Goal: Task Accomplishment & Management: Manage account settings

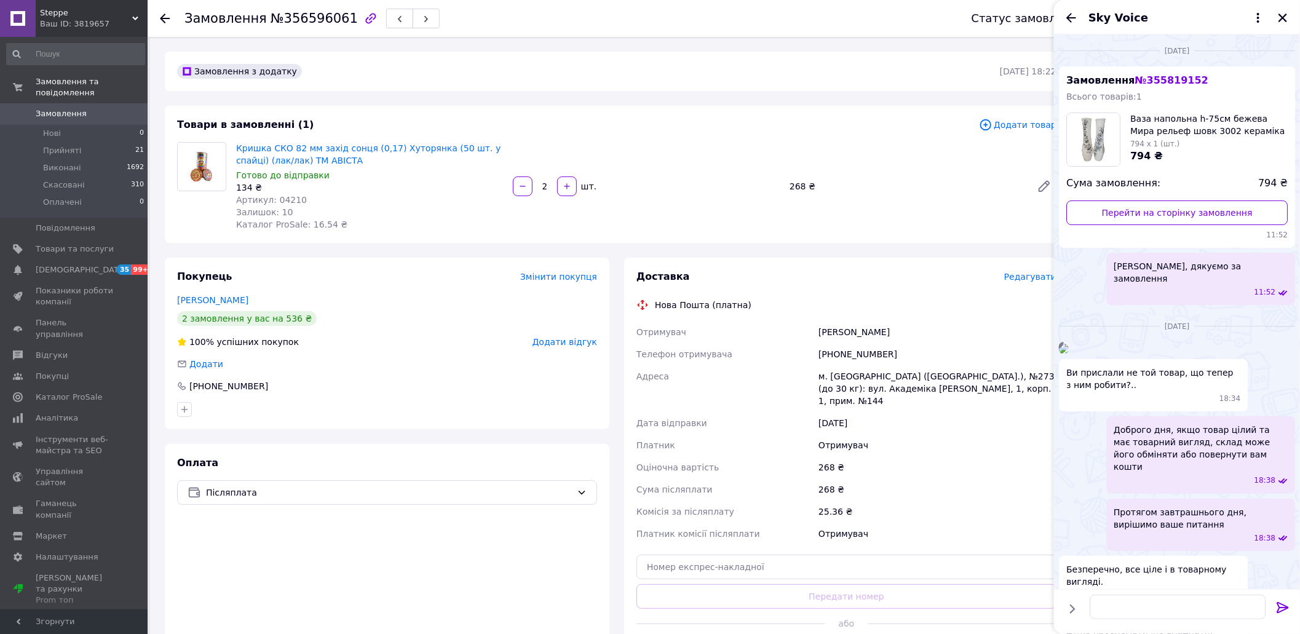
scroll to position [1544, 0]
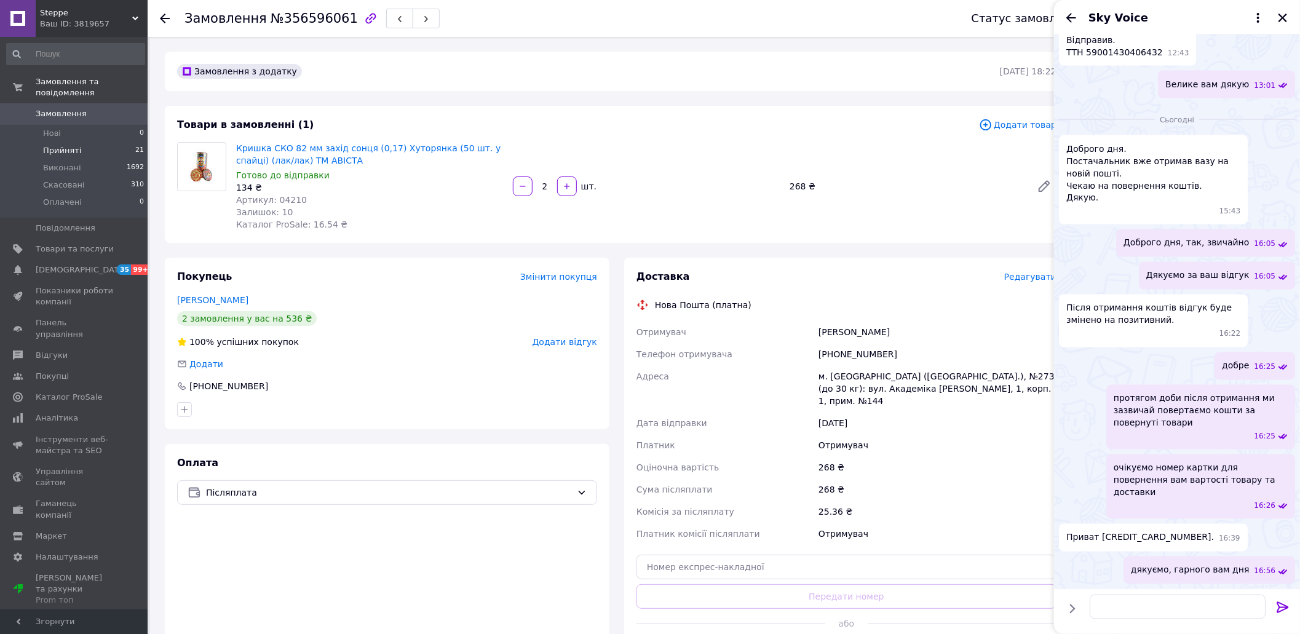
click at [61, 145] on span "Прийняті" at bounding box center [62, 150] width 38 height 11
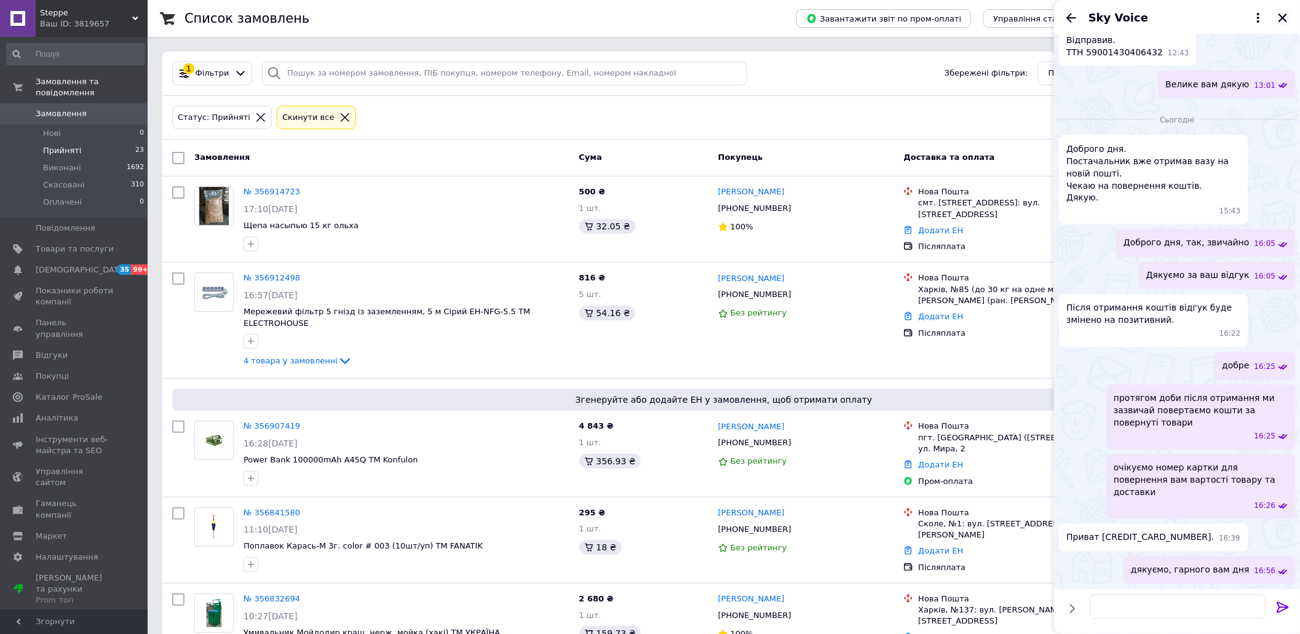
click at [1280, 17] on icon "Закрити" at bounding box center [1283, 17] width 11 height 11
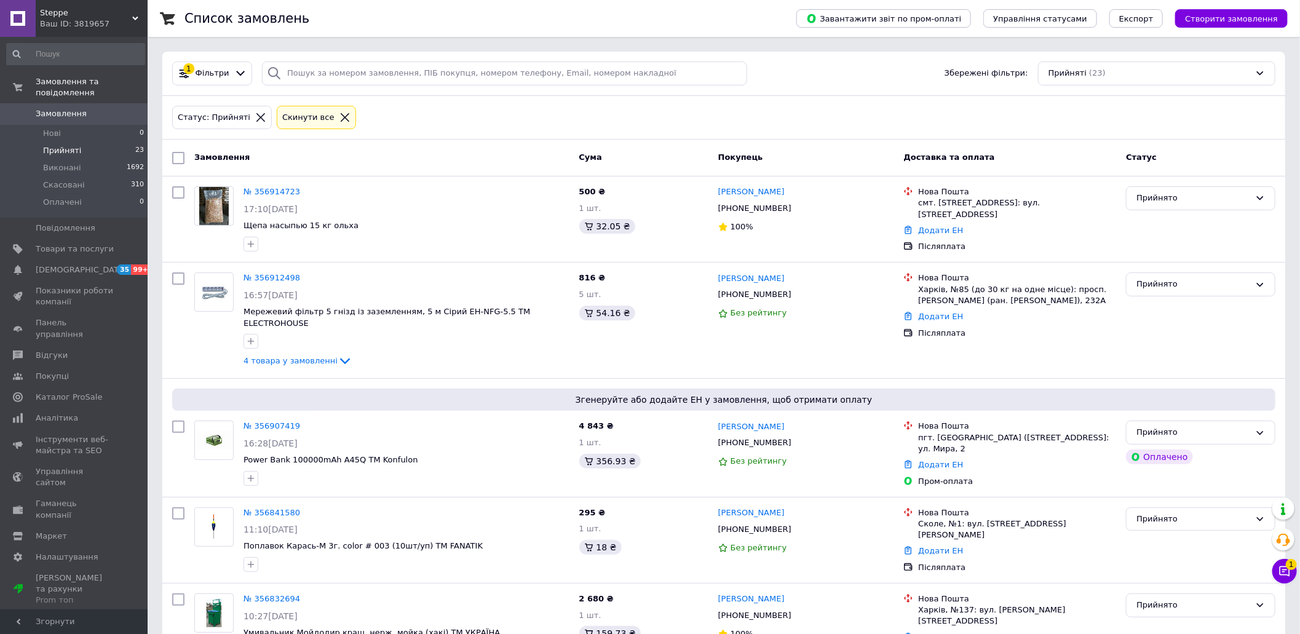
click at [1290, 582] on div "Чат з покупцем 1" at bounding box center [1285, 571] width 25 height 25
click at [1290, 581] on button "Чат з покупцем 1" at bounding box center [1285, 571] width 25 height 25
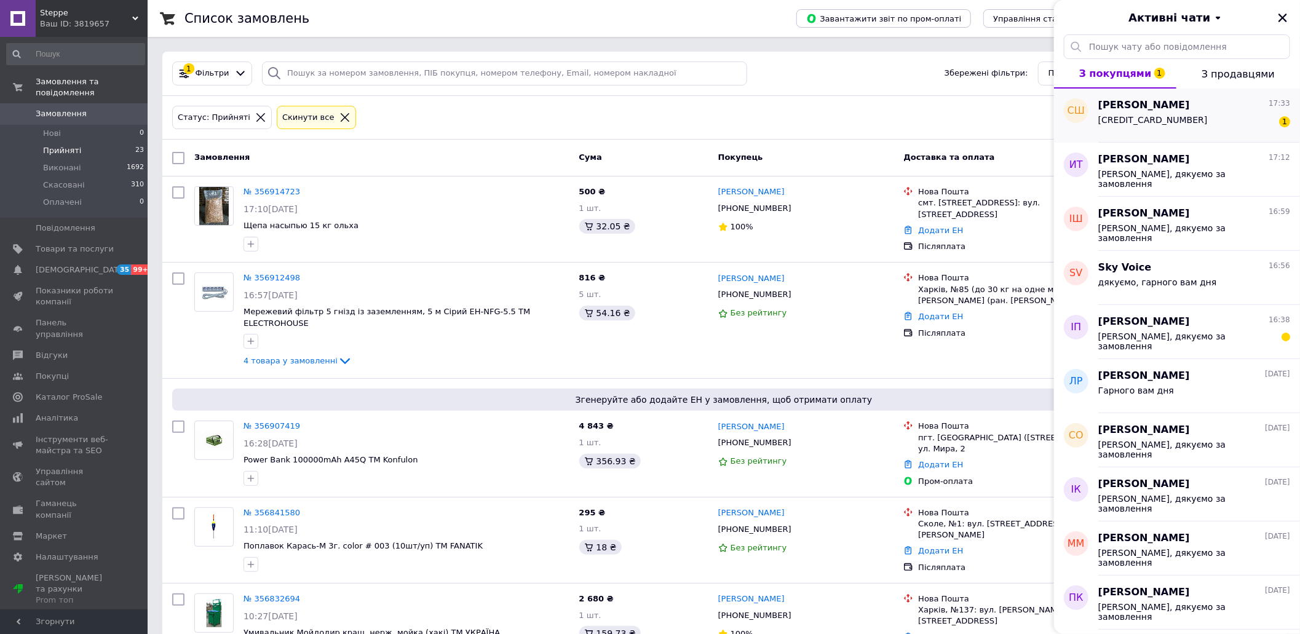
click at [1145, 125] on div "[CREDIT_CARD_NUMBER]" at bounding box center [1153, 123] width 109 height 17
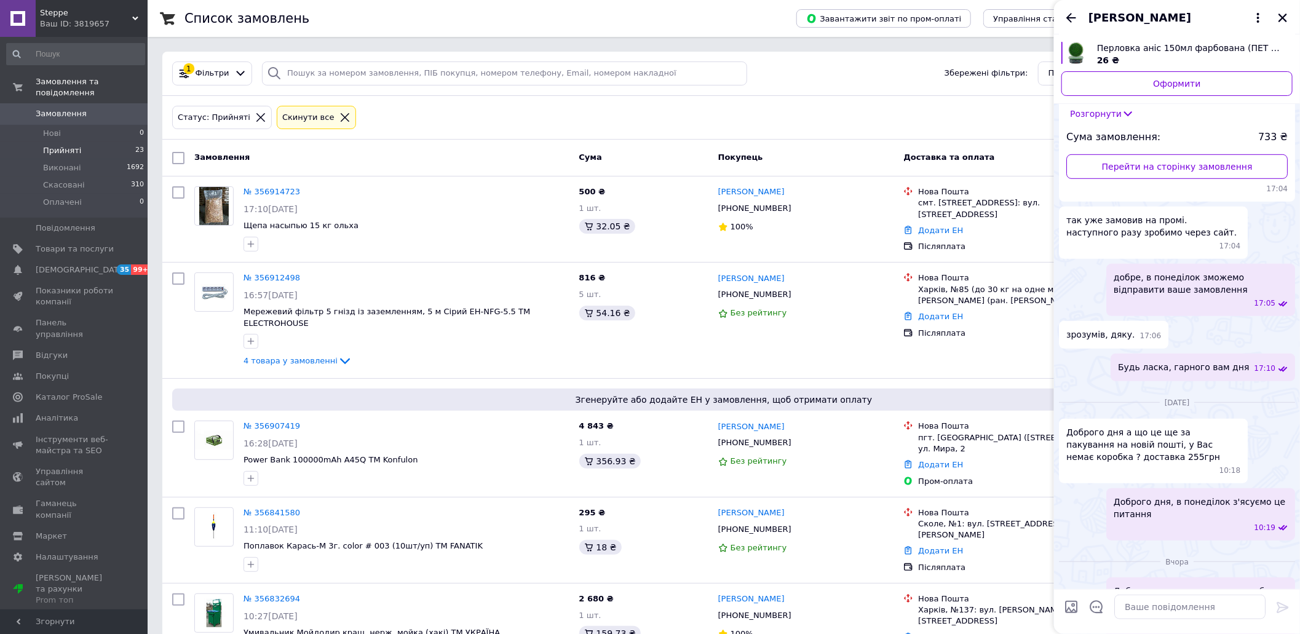
scroll to position [75, 0]
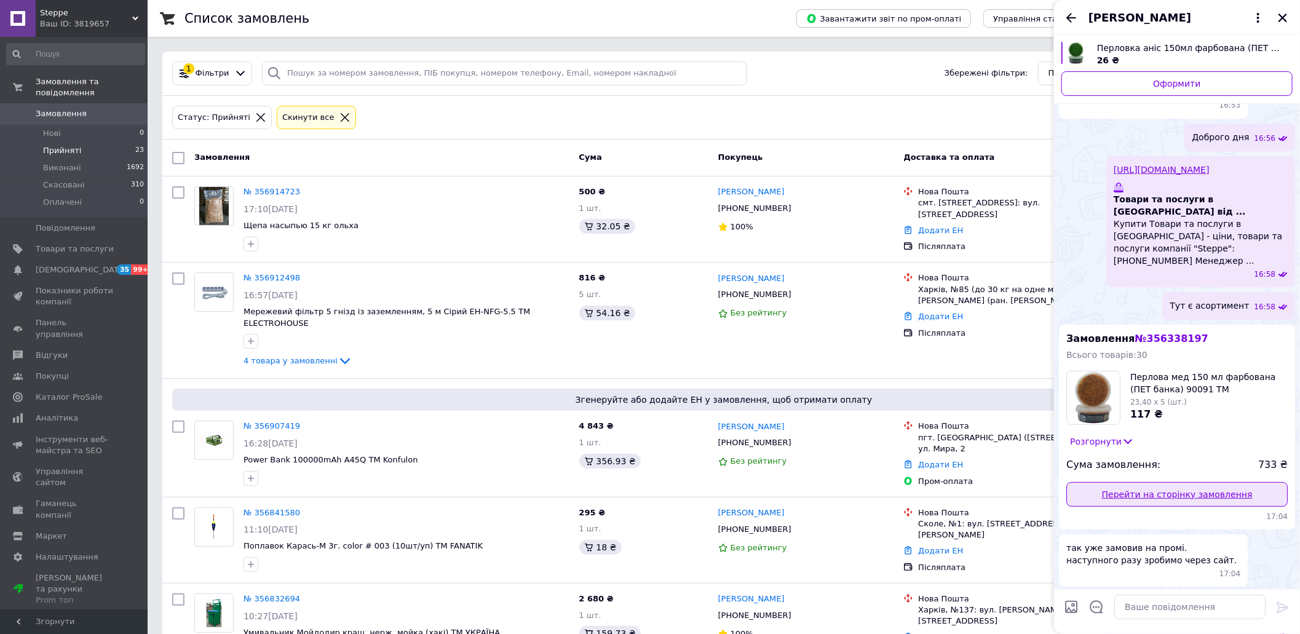
click at [1196, 485] on link "Перейти на сторінку замовлення" at bounding box center [1177, 494] width 221 height 25
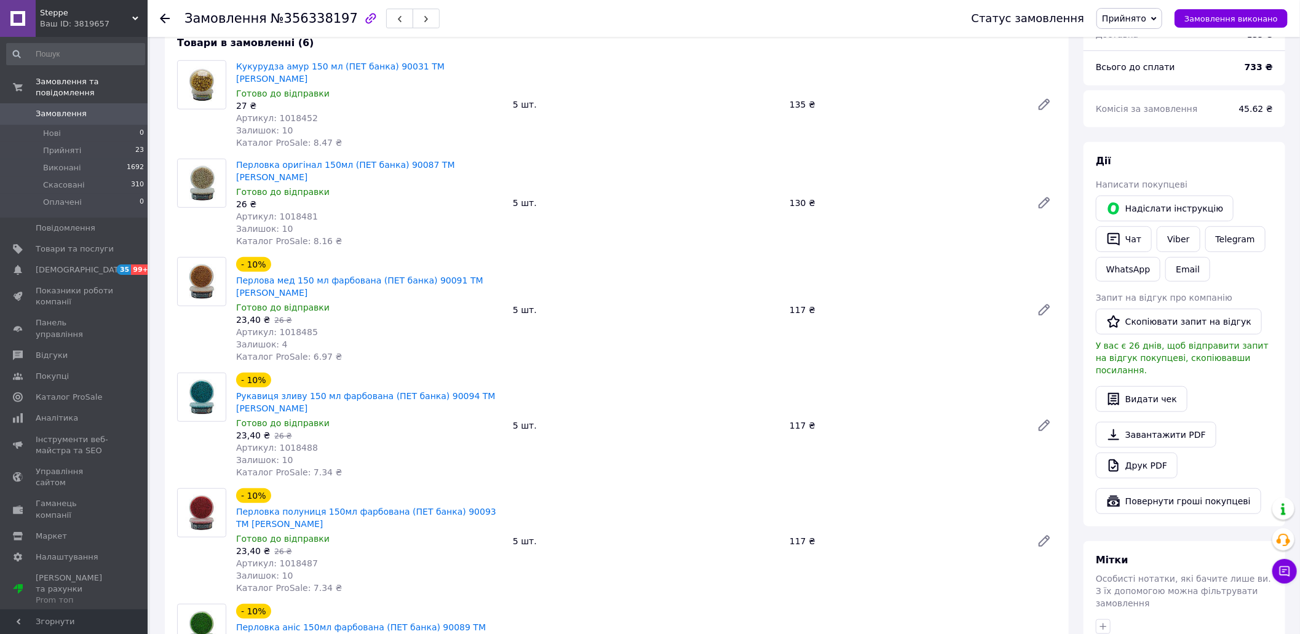
scroll to position [410, 0]
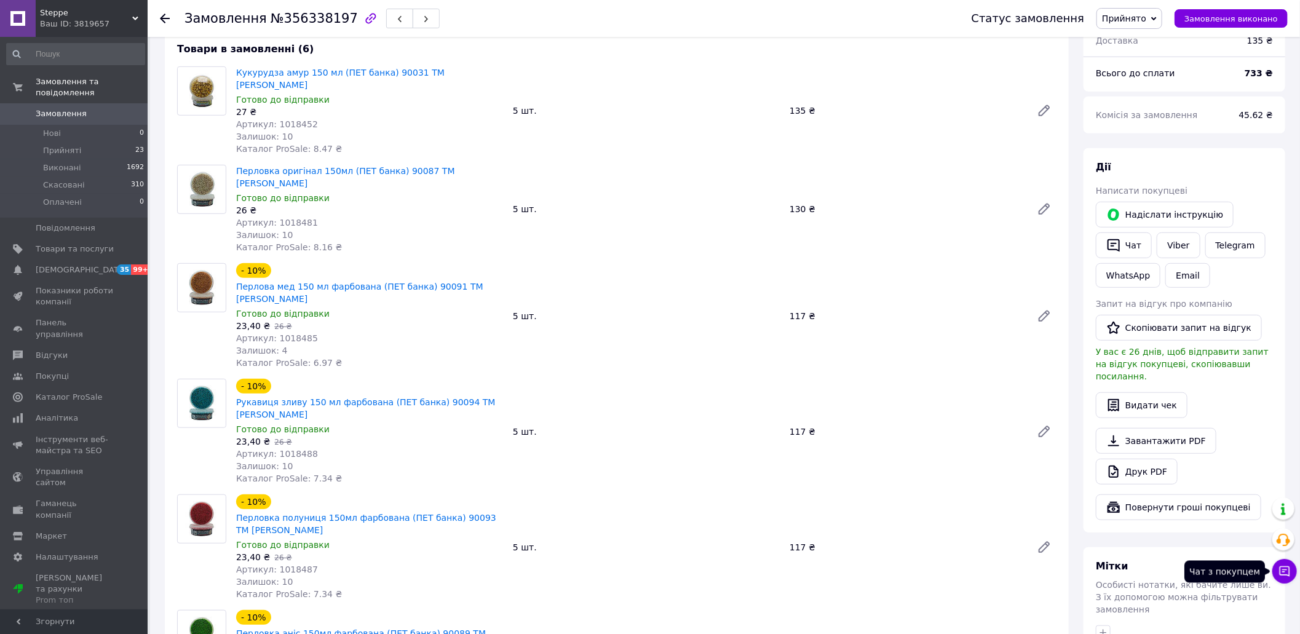
click at [1286, 572] on icon at bounding box center [1285, 571] width 12 height 12
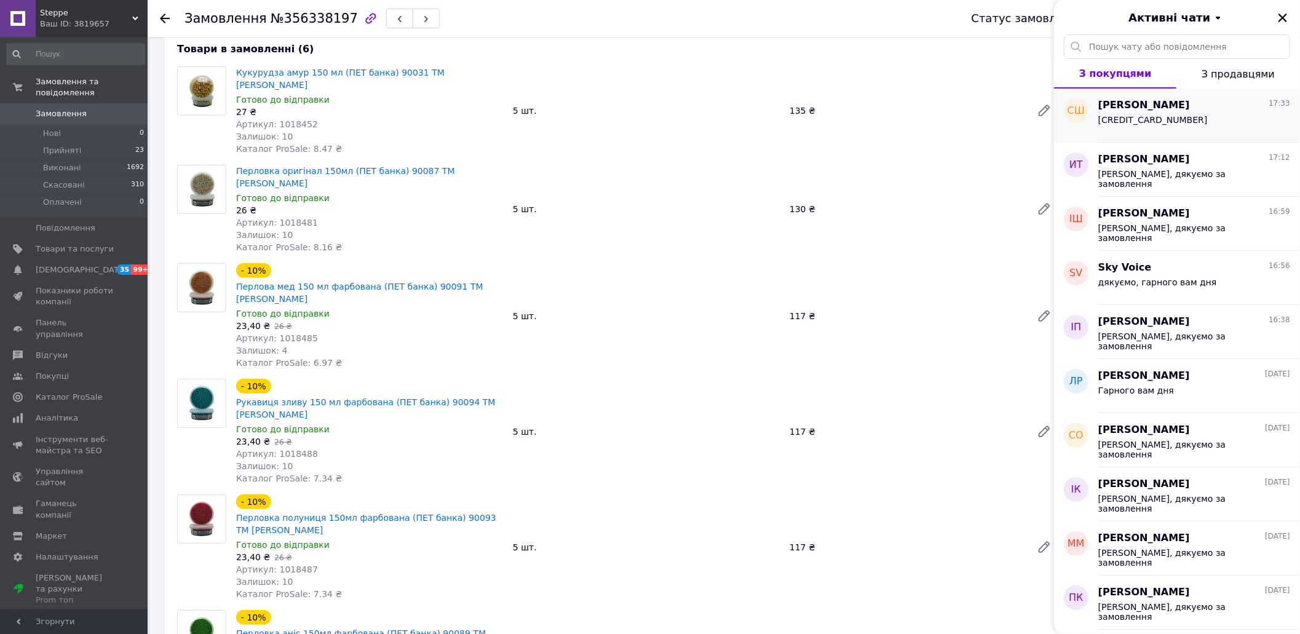
click at [1147, 115] on span "[CREDIT_CARD_NUMBER]" at bounding box center [1153, 120] width 109 height 10
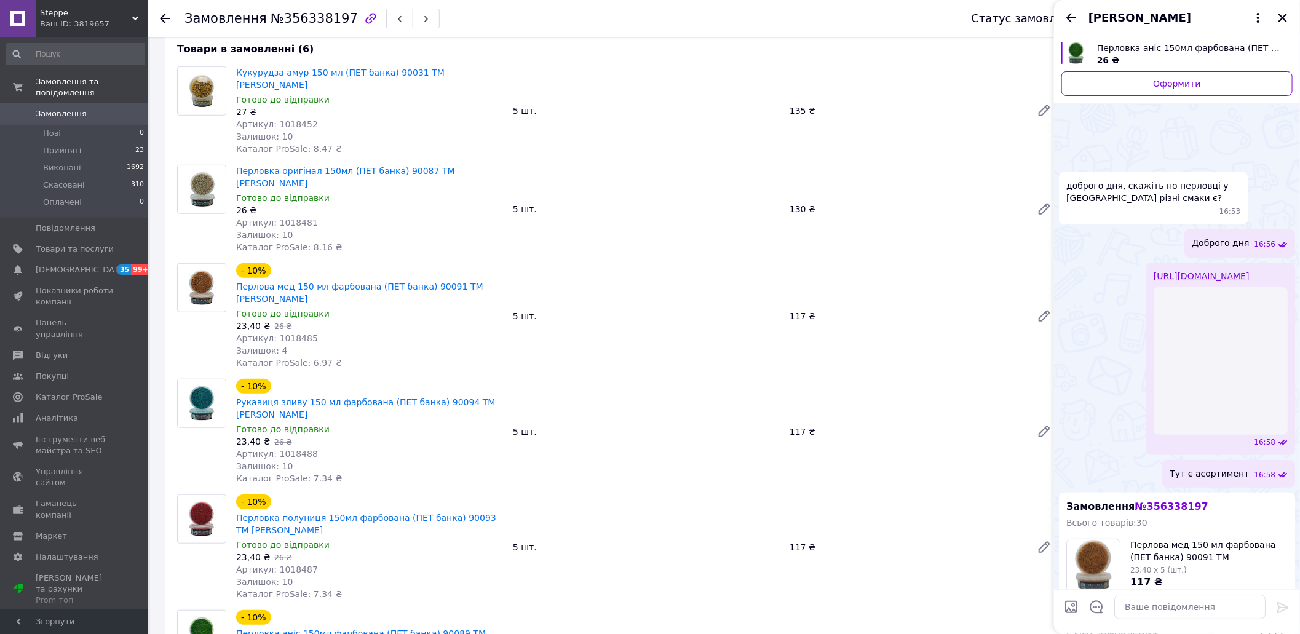
scroll to position [790, 0]
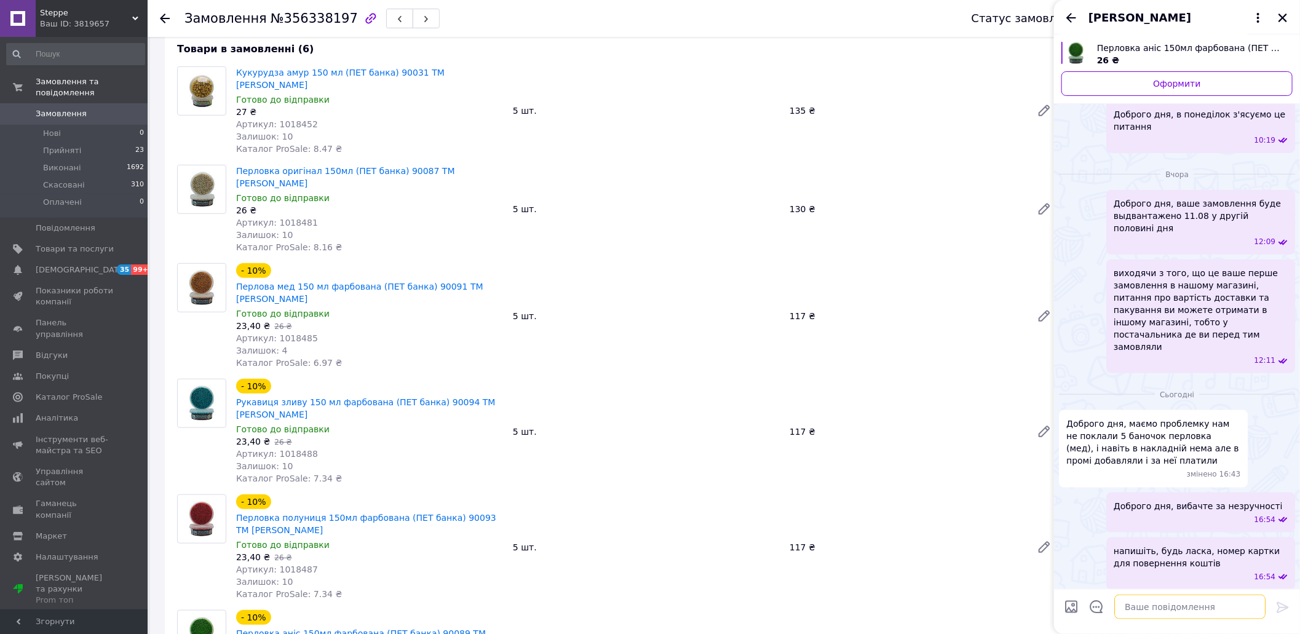
click at [1155, 615] on textarea at bounding box center [1190, 607] width 151 height 25
type textarea "Відправили"
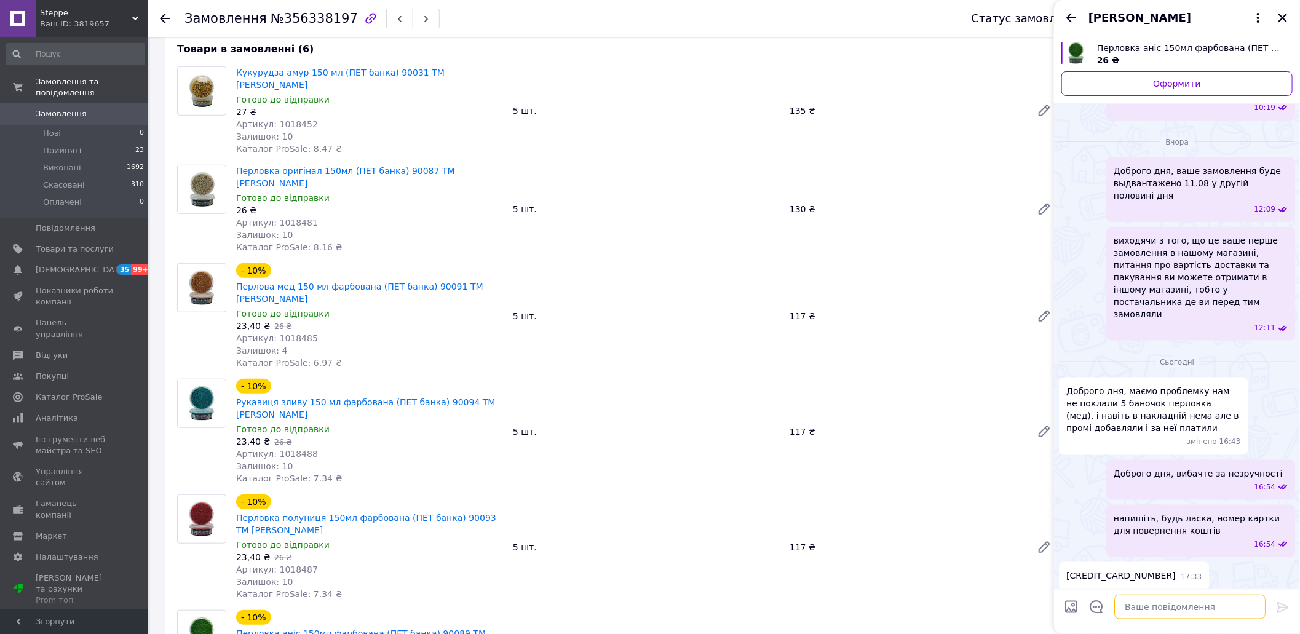
type textarea "Г"
